Goal: Obtain resource: Obtain resource

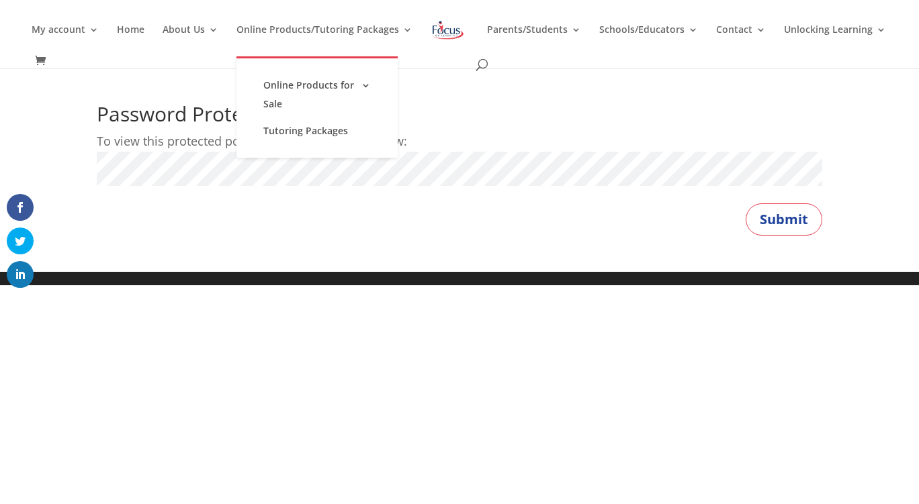
click at [256, 138] on li "Tutoring Packages" at bounding box center [316, 131] width 161 height 27
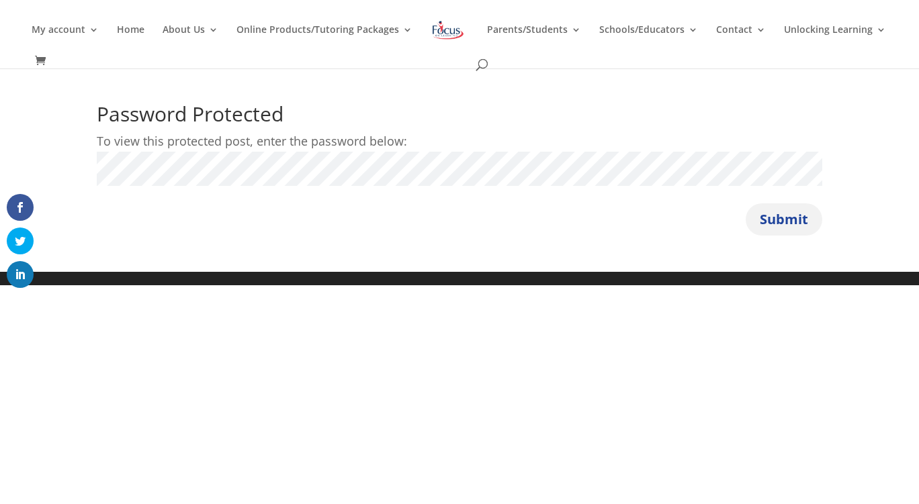
click at [774, 214] on button "Submit" at bounding box center [784, 220] width 77 height 32
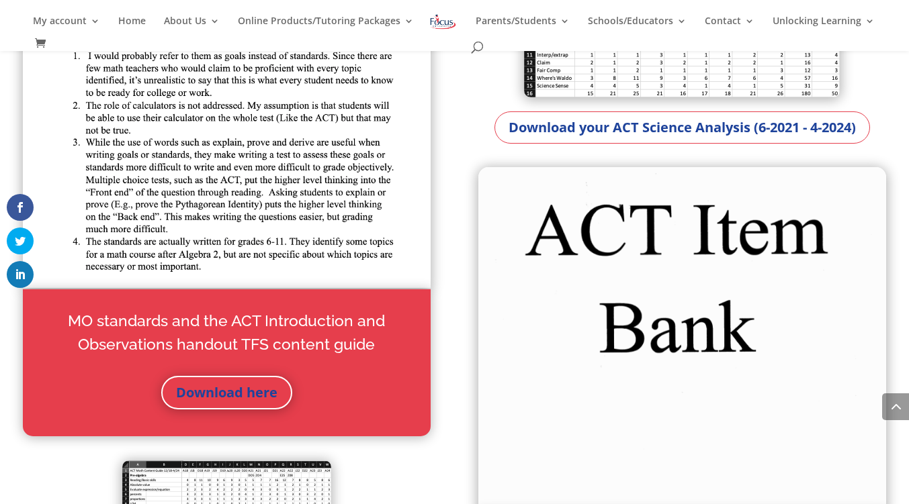
scroll to position [1347, 0]
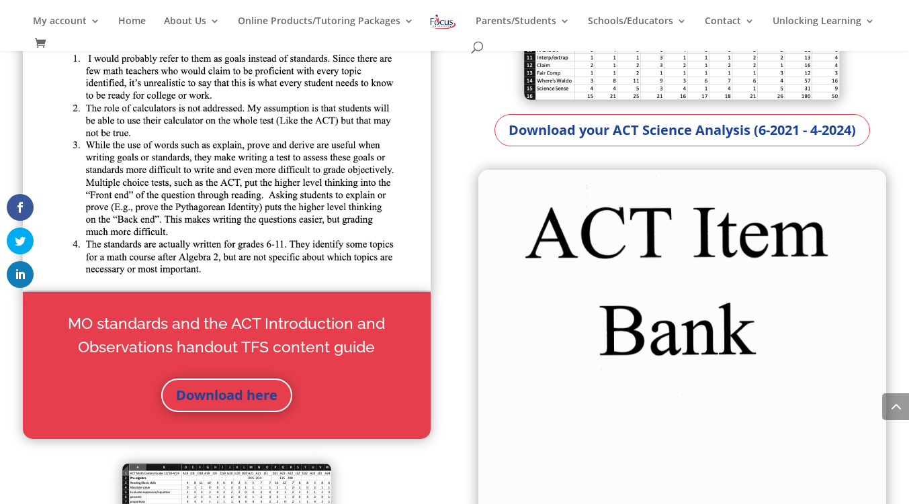
click at [892, 396] on span at bounding box center [895, 407] width 27 height 27
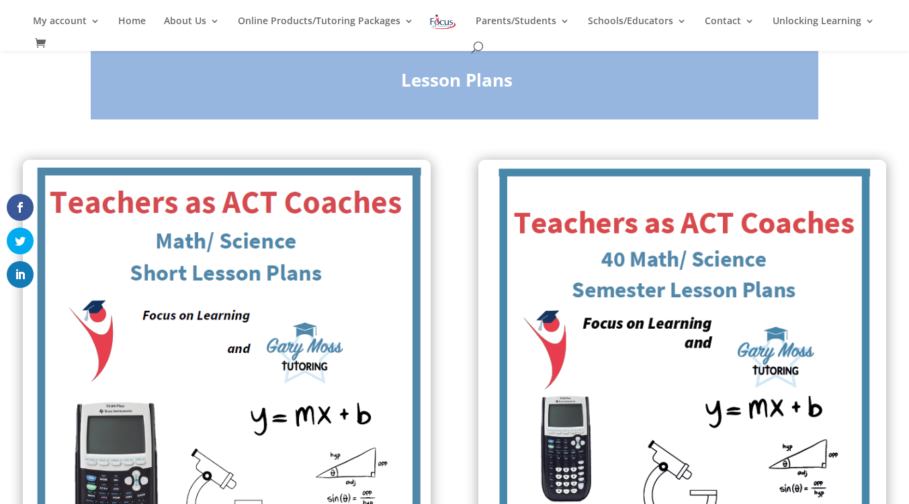
scroll to position [396, 0]
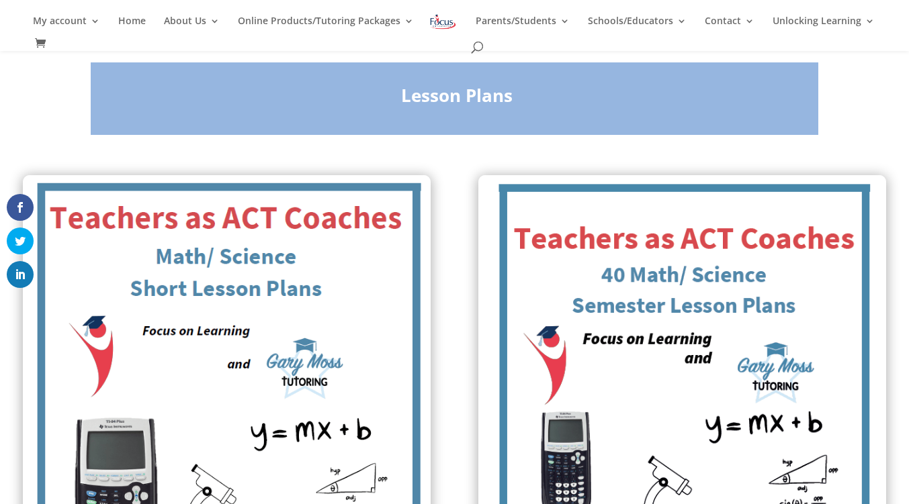
click at [567, 238] on img at bounding box center [682, 438] width 408 height 526
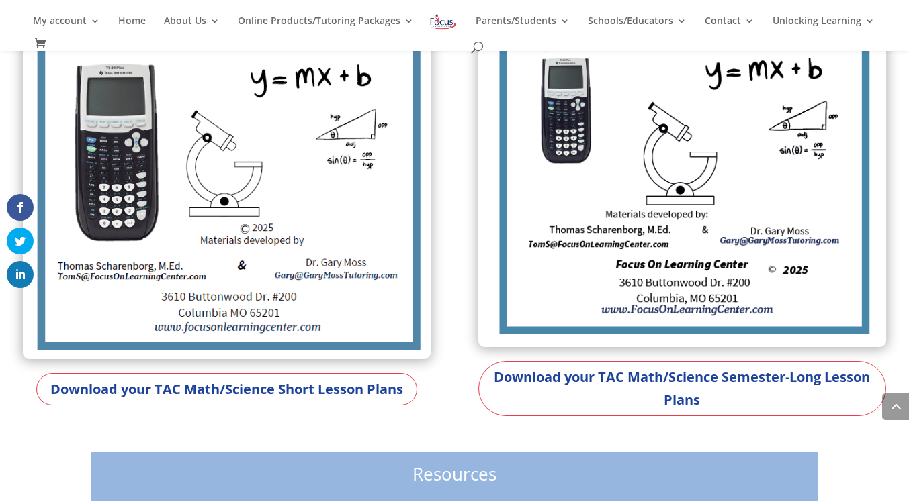
scroll to position [747, 0]
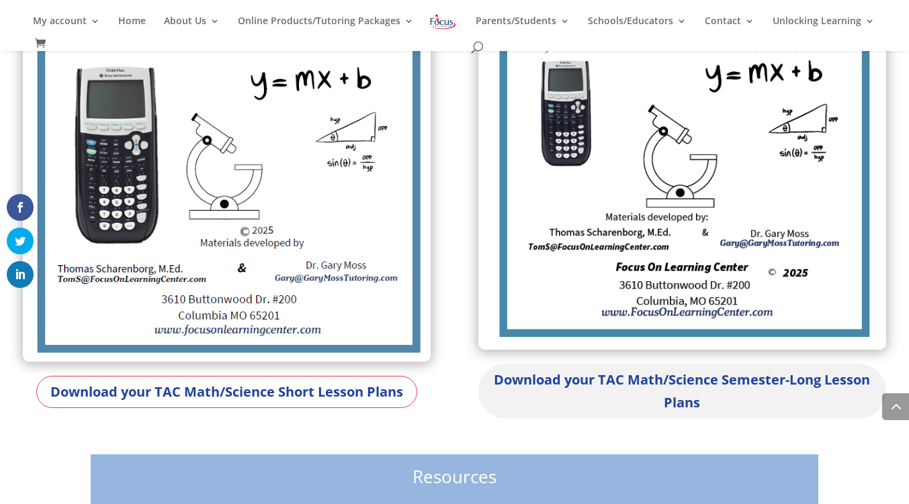
click at [628, 373] on link "Download your TAC Math/Science Semester-Long Lesson Plans" at bounding box center [682, 391] width 408 height 55
